Goal: Transaction & Acquisition: Purchase product/service

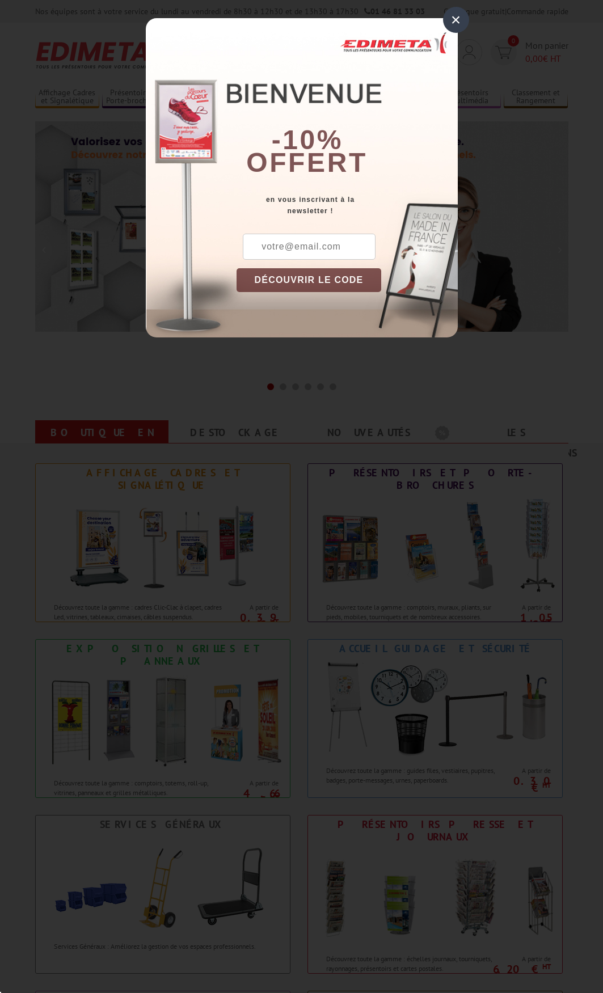
click at [448, 19] on div "×" at bounding box center [456, 20] width 26 height 26
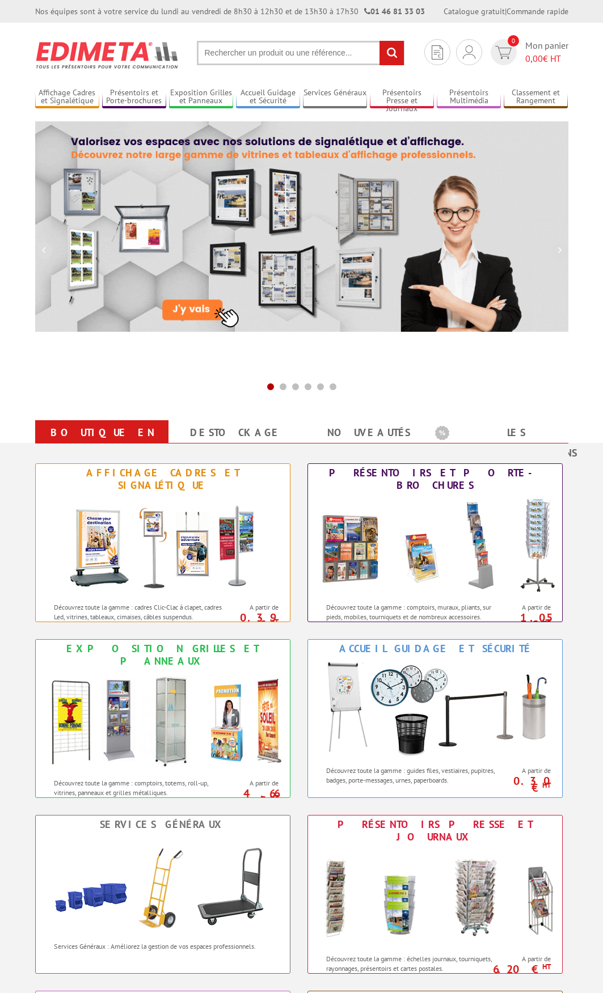
click at [371, 56] on input "text" at bounding box center [301, 53] width 208 height 24
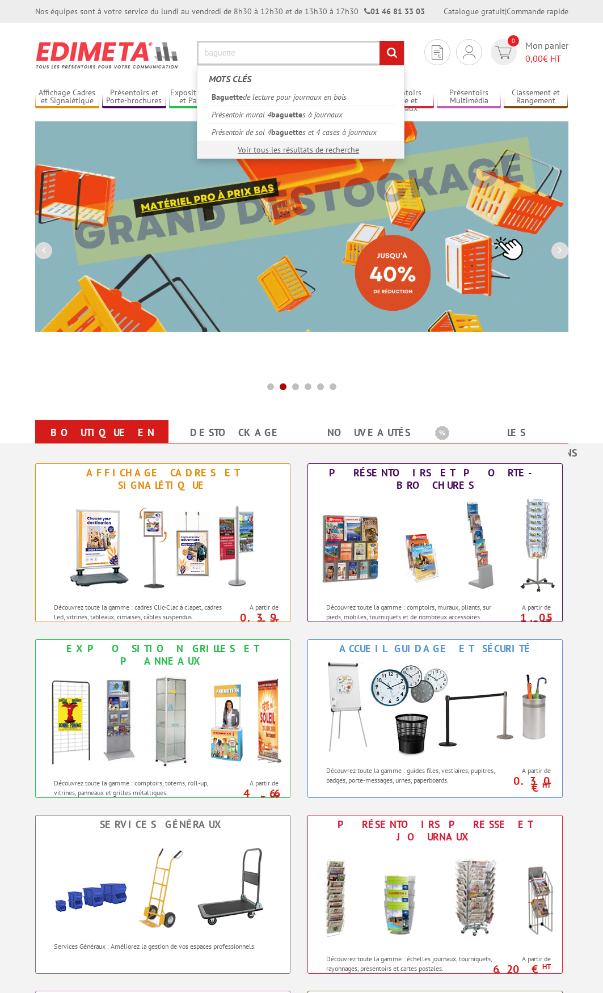
type input "baguette"
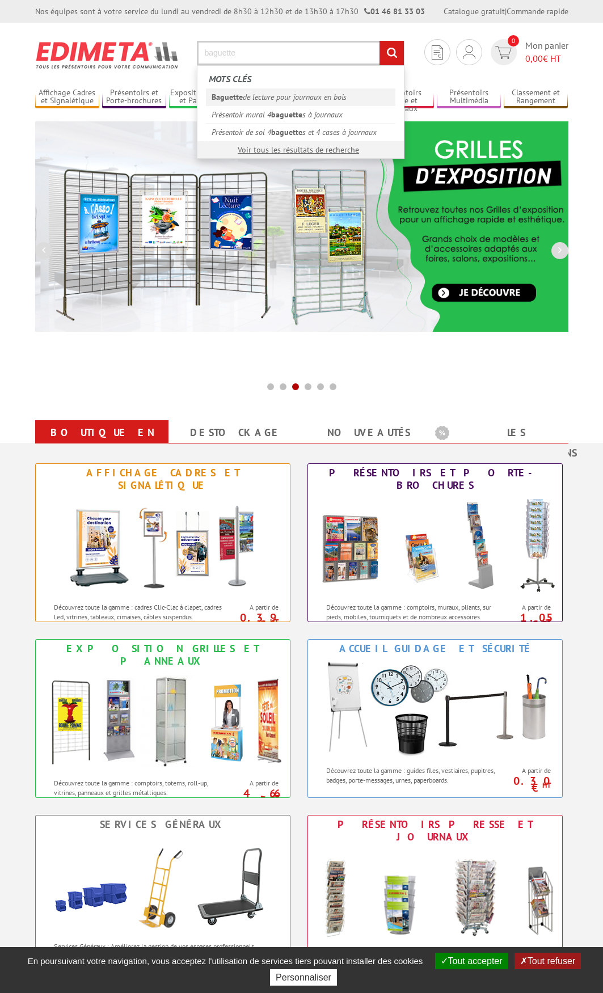
click at [334, 94] on link "Baguette de lecture pour journaux en bois" at bounding box center [300, 96] width 189 height 17
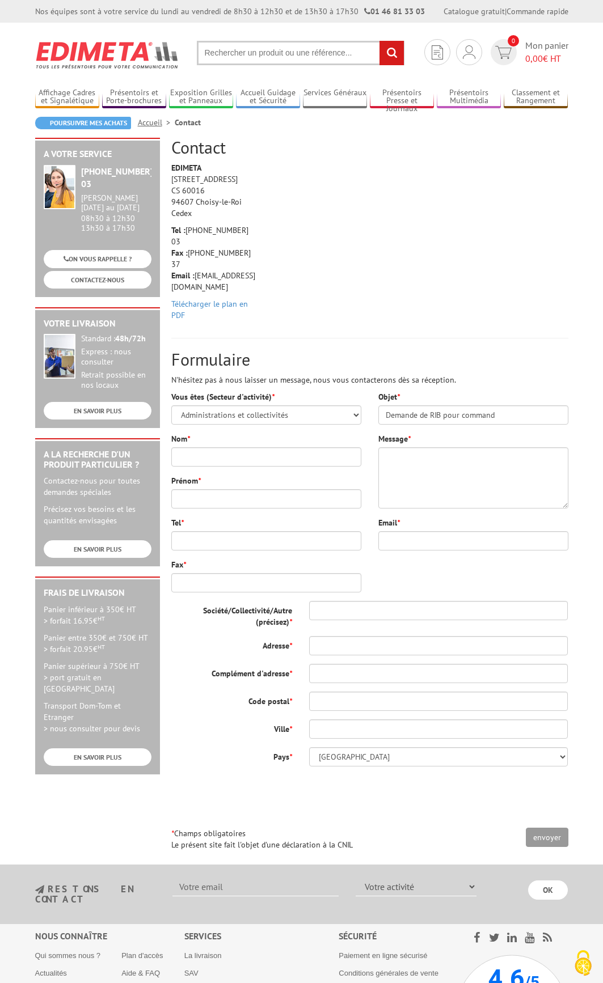
select select "876"
type input "Demande de RIB pour commande"
click at [308, 453] on input "Nom *" at bounding box center [266, 456] width 190 height 19
type input "LACQUIT"
click at [242, 490] on input "Prénom *" at bounding box center [266, 498] width 190 height 19
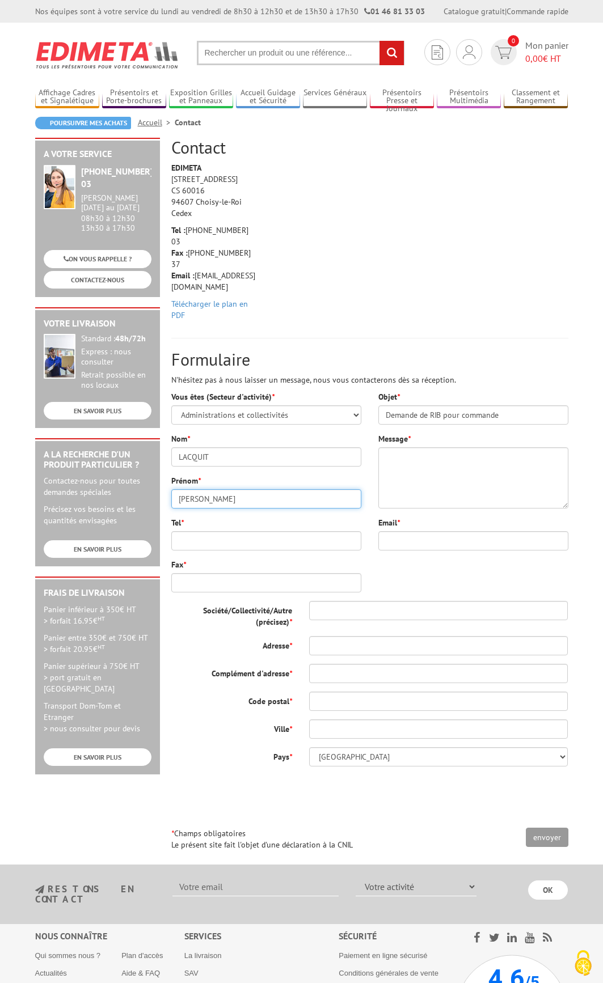
type input "[PERSON_NAME]"
click at [214, 531] on input "Tel *" at bounding box center [266, 540] width 190 height 19
paste input "03 57 80 76 55"
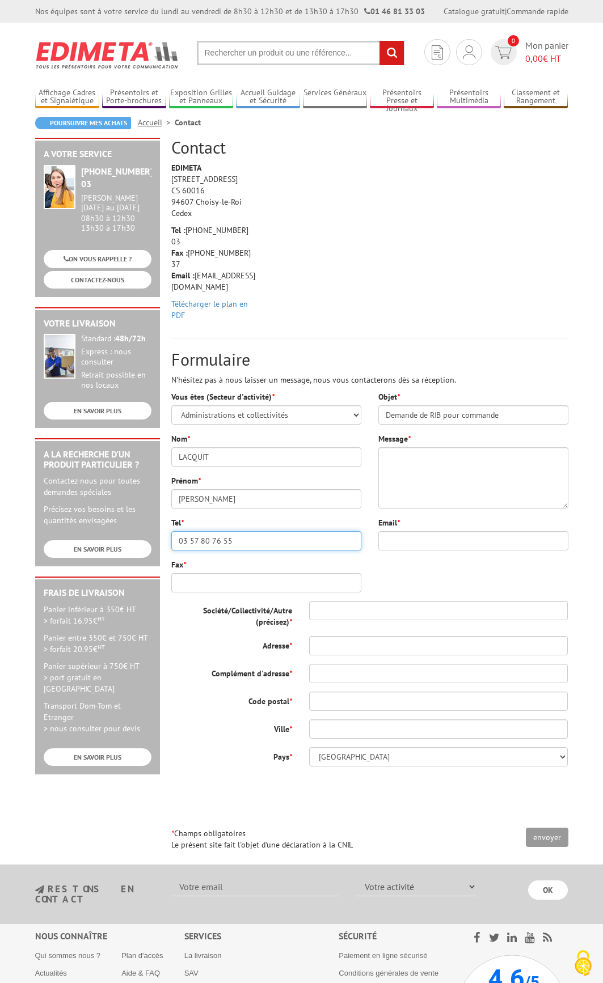
type input "03 57 80 76 55"
click at [412, 531] on input "Email *" at bounding box center [473, 540] width 190 height 19
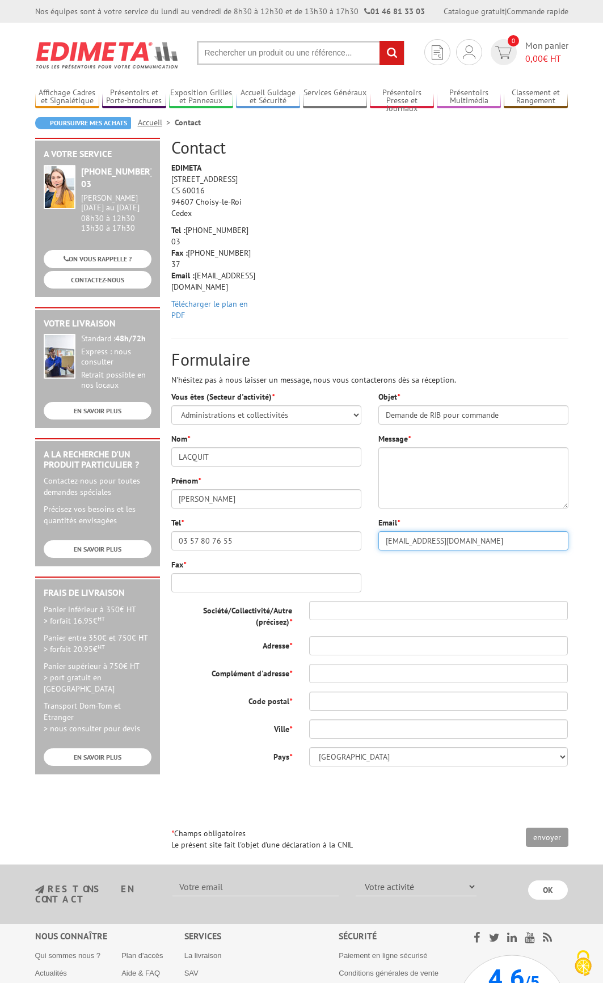
type input "[EMAIL_ADDRESS][DOMAIN_NAME]"
drag, startPoint x: 402, startPoint y: 467, endPoint x: 405, endPoint y: 462, distance: 5.8
click at [403, 465] on textarea "Message *" at bounding box center [473, 477] width 190 height 61
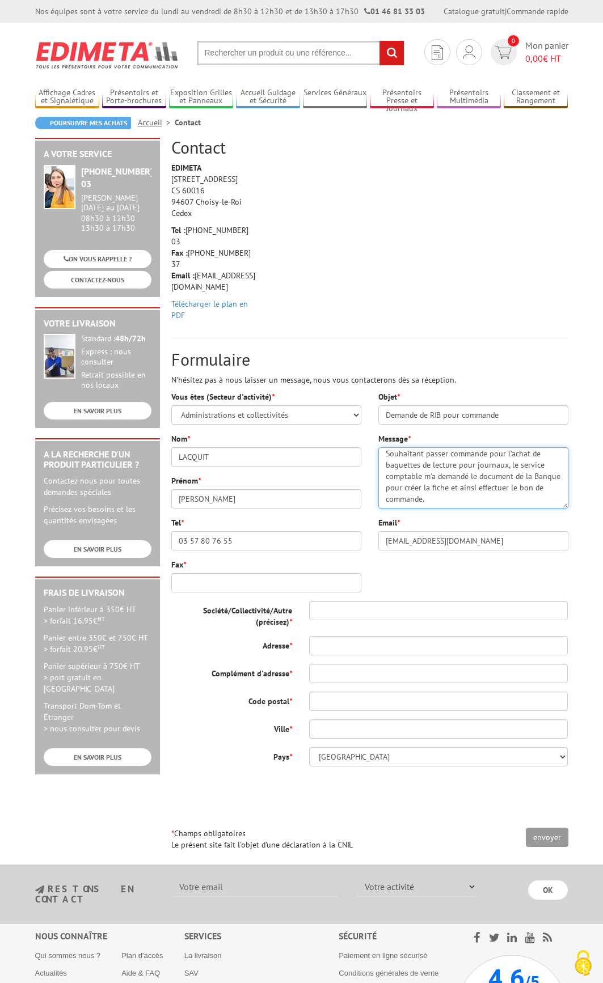
scroll to position [45, 0]
click at [509, 490] on textarea "Bonjour, Souhaitant passer commande pour l'achat de baguettes de lecture pour j…" at bounding box center [473, 477] width 190 height 61
type textarea "Bonjour, Souhaitant passer commande pour l'achat de baguettes de lecture pour j…"
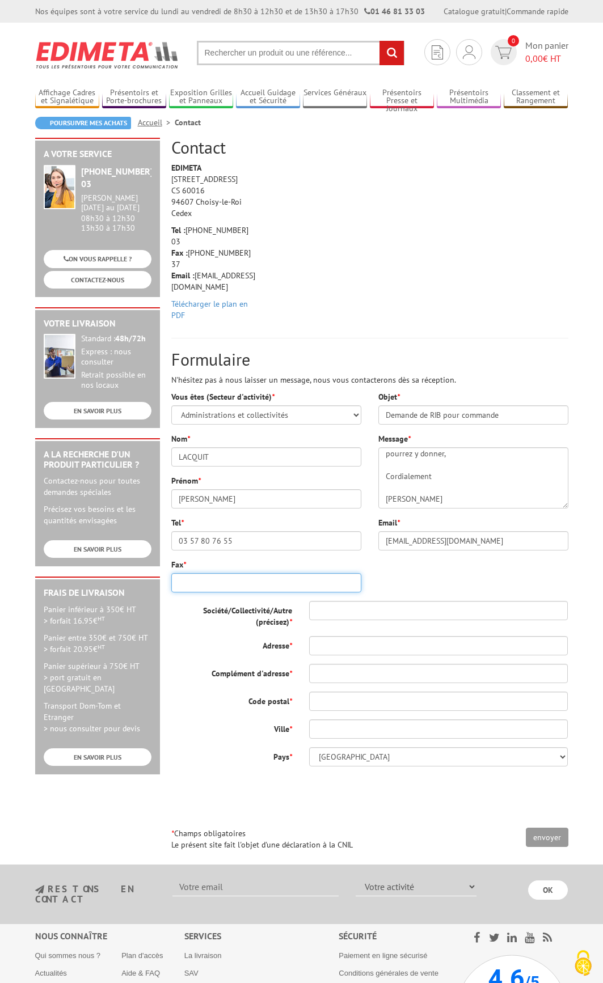
click at [213, 575] on input "Fax *" at bounding box center [266, 582] width 190 height 19
paste input "03 83 85 30 30"
type input "03 83 85 30 30"
click at [356, 604] on input "Société/Collectivité/Autre (précisez) *" at bounding box center [438, 610] width 259 height 19
type input "Ville de Nancy"
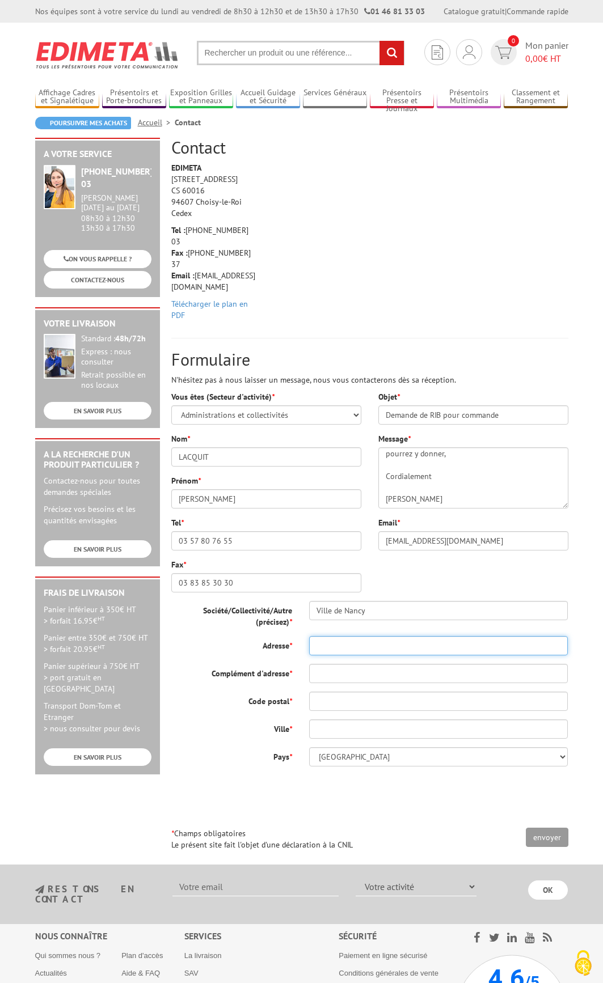
click at [364, 636] on input "Adresse *" at bounding box center [438, 645] width 259 height 19
paste input "1 place Stanislas Case officielle n°1 54035 Nancy Cedex"
drag, startPoint x: 376, startPoint y: 636, endPoint x: 539, endPoint y: 650, distance: 163.4
click at [539, 650] on div "Société/Collectivité/Autre (précisez) * Ville de Nancy Adresse * 1 place Stanis…" at bounding box center [369, 684] width 397 height 166
type input "1 place Stanislas"
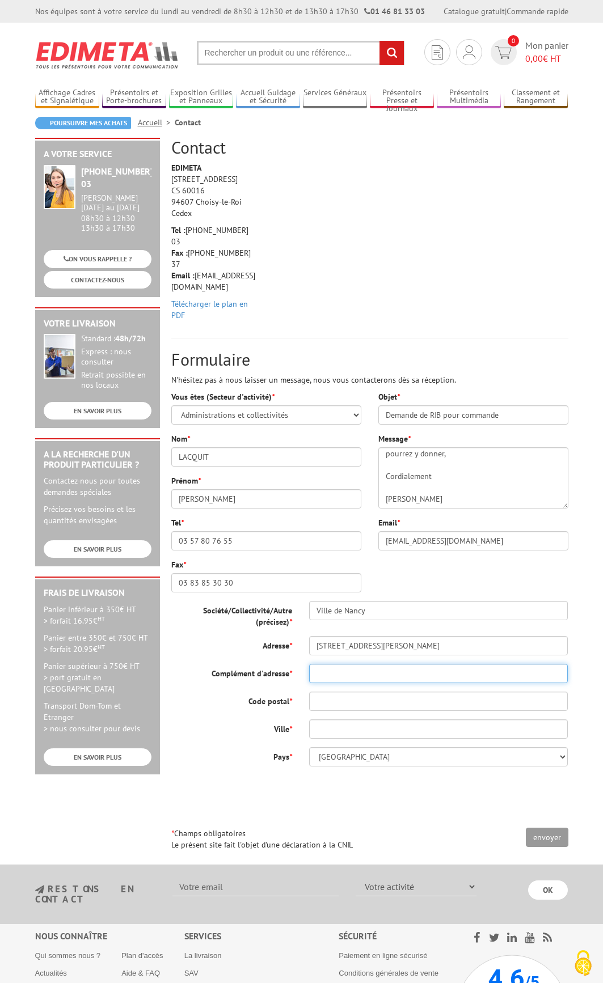
click at [365, 664] on input "Complément d'adresse *" at bounding box center [438, 673] width 259 height 19
paste input "Case officielle n°1 54035 Nancy Cedex"
drag, startPoint x: 379, startPoint y: 659, endPoint x: 484, endPoint y: 673, distance: 105.2
click at [484, 673] on div "Société/Collectivité/Autre (précisez) * Ville de Nancy Adresse * 1 place Stanis…" at bounding box center [369, 684] width 397 height 166
type input "Case officielle n°1"
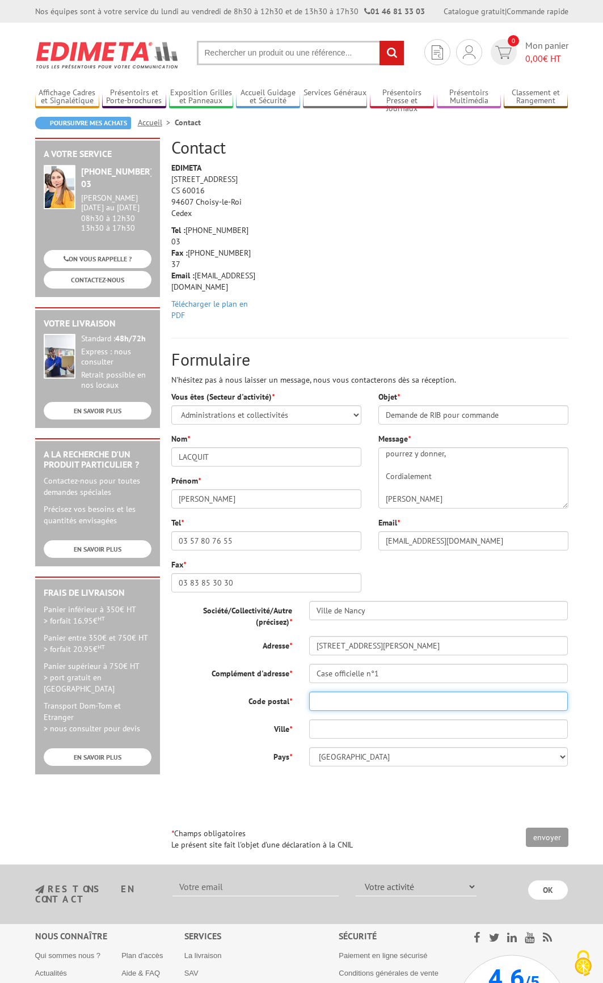
click at [349, 692] on input "Code postal *" at bounding box center [438, 701] width 259 height 19
paste input "54035 Nancy Cedex"
drag, startPoint x: 376, startPoint y: 692, endPoint x: 455, endPoint y: 695, distance: 78.9
click at [455, 695] on input "54035 Nancy Cedex" at bounding box center [438, 701] width 259 height 19
type input "54035"
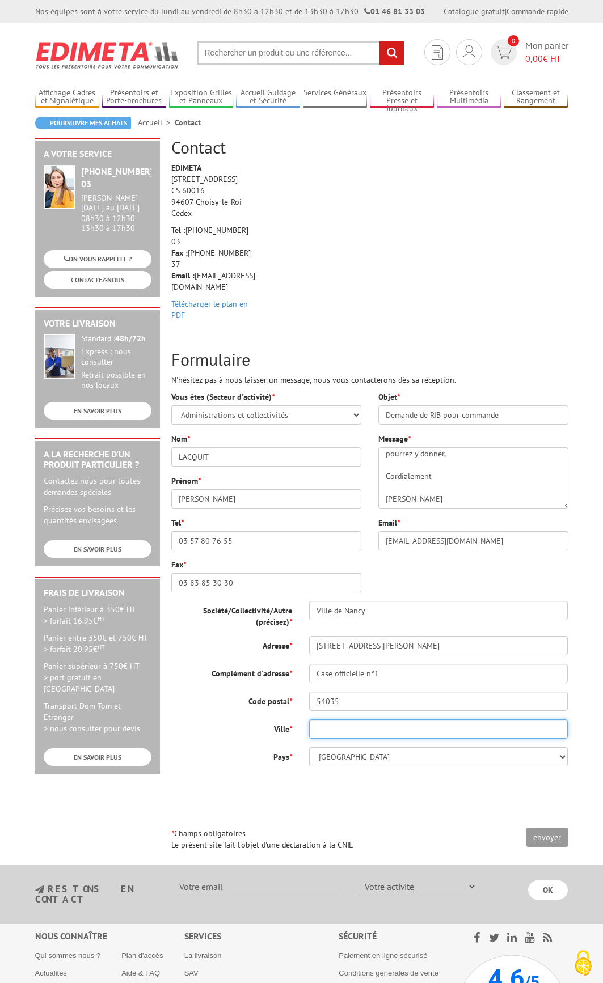
click at [315, 720] on input "Ville *" at bounding box center [438, 729] width 259 height 19
paste input "Nancy Cedex"
type input "Nancy Cedex"
click at [326, 791] on div at bounding box center [369, 797] width 397 height 44
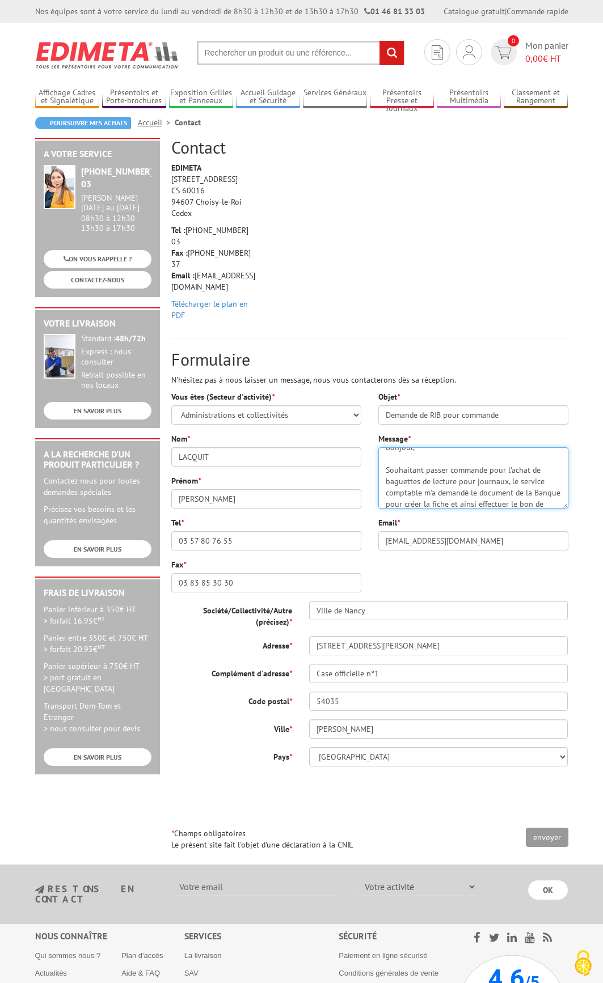
scroll to position [0, 0]
drag, startPoint x: 504, startPoint y: 442, endPoint x: 516, endPoint y: 476, distance: 36.1
click at [523, 481] on textarea "Bonjour, Souhaitant passer commande pour l'achat de baguettes de lecture pour j…" at bounding box center [473, 477] width 190 height 61
click at [500, 447] on textarea "Bonjour, Souhaitant passer commande pour l'achat de baguettes de lecture pour j…" at bounding box center [473, 477] width 190 height 61
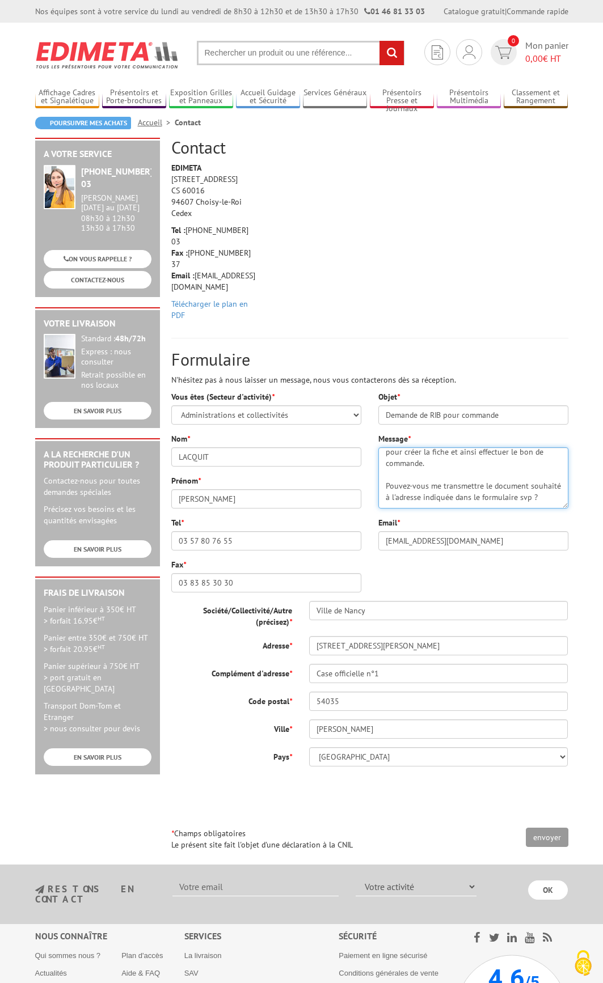
click at [505, 447] on textarea "Bonjour, Souhaitant passer commande pour l'achat de baguettes de lecture pour j…" at bounding box center [473, 477] width 190 height 61
drag, startPoint x: 500, startPoint y: 455, endPoint x: 491, endPoint y: 463, distance: 12.1
click at [499, 455] on textarea "Bonjour, Souhaitant passer commande pour l'achat de baguettes de lecture pour j…" at bounding box center [473, 477] width 190 height 61
click at [504, 447] on textarea "Bonjour, Souhaitant passer commande pour l'achat de baguettes de lecture pour j…" at bounding box center [473, 477] width 190 height 61
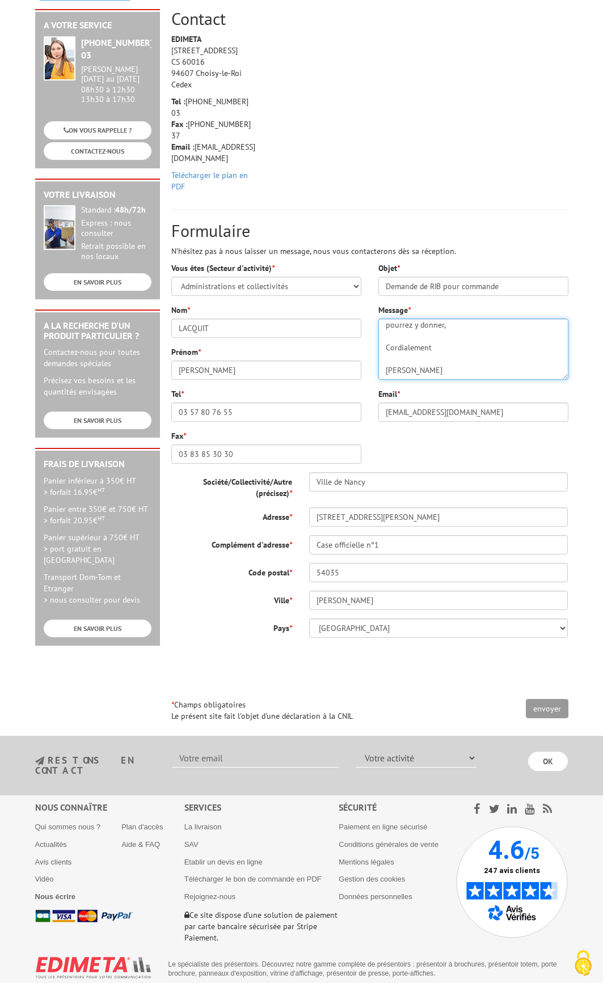
scroll to position [133, 0]
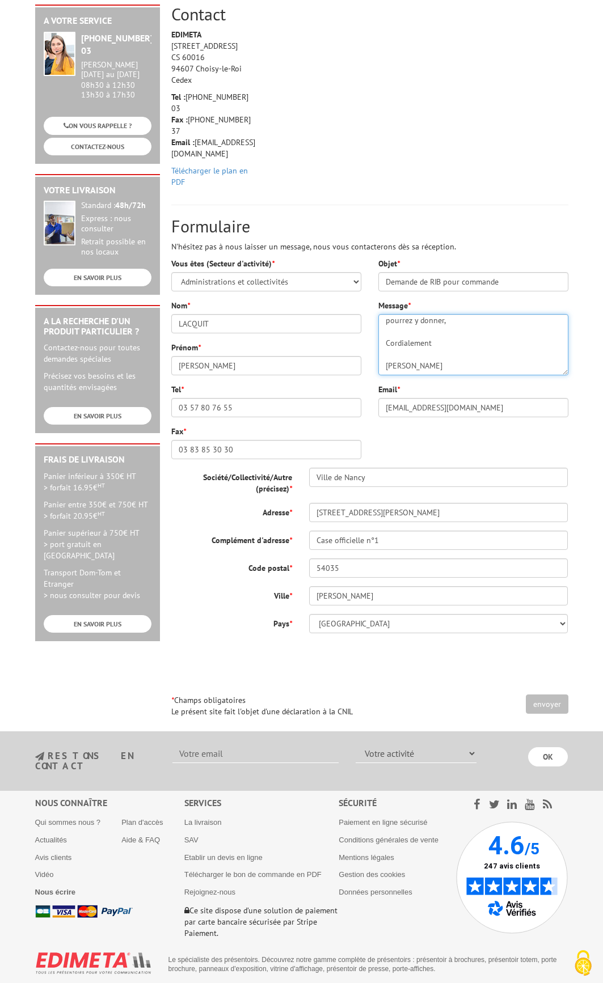
type textarea "Bonjour, Souhaitant passer commande pour l'achat de baguettes de lecture pour j…"
click at [551, 695] on input "envoyer" at bounding box center [547, 704] width 43 height 19
